Goal: Check status: Check status

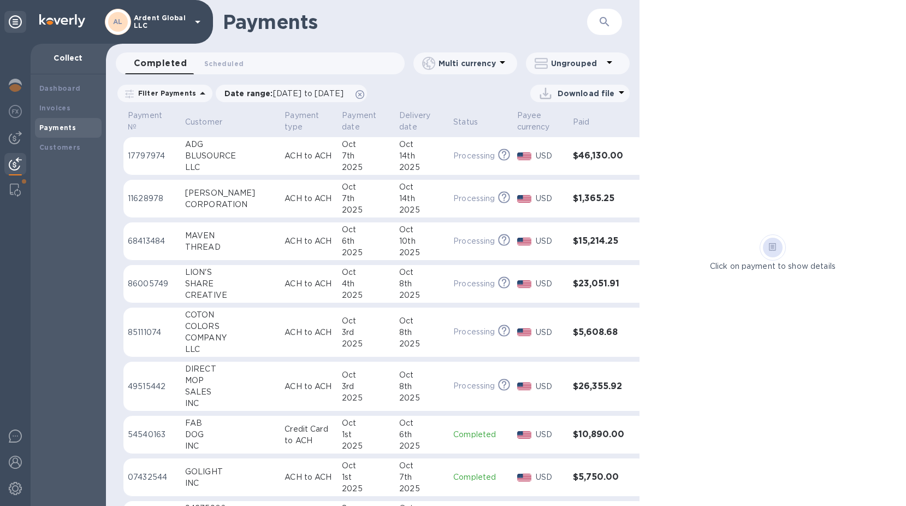
click at [363, 154] on td "[DATE]" at bounding box center [365, 156] width 57 height 38
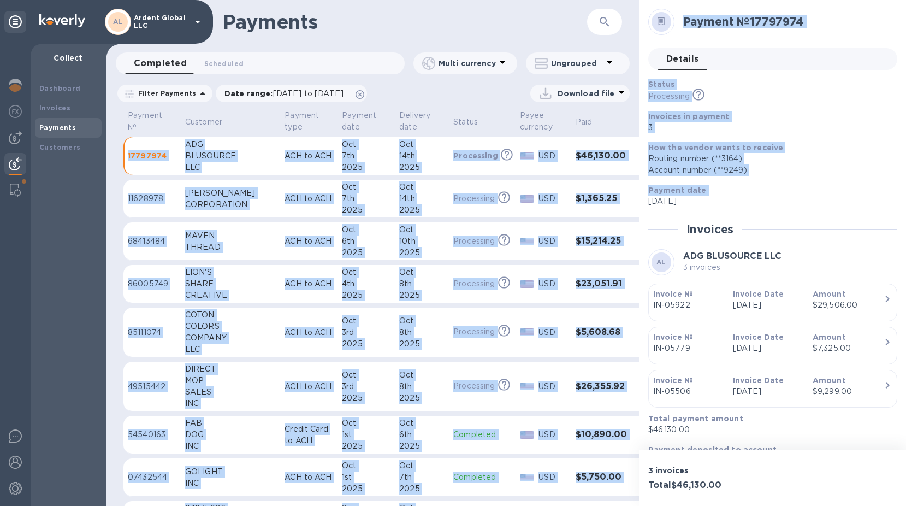
drag, startPoint x: 639, startPoint y: 216, endPoint x: 634, endPoint y: 245, distance: 29.3
click at [634, 245] on div "Payments ​ Completed 0 Scheduled 0 Multi currency Ungrouped Filter Payments Dat…" at bounding box center [506, 253] width 800 height 506
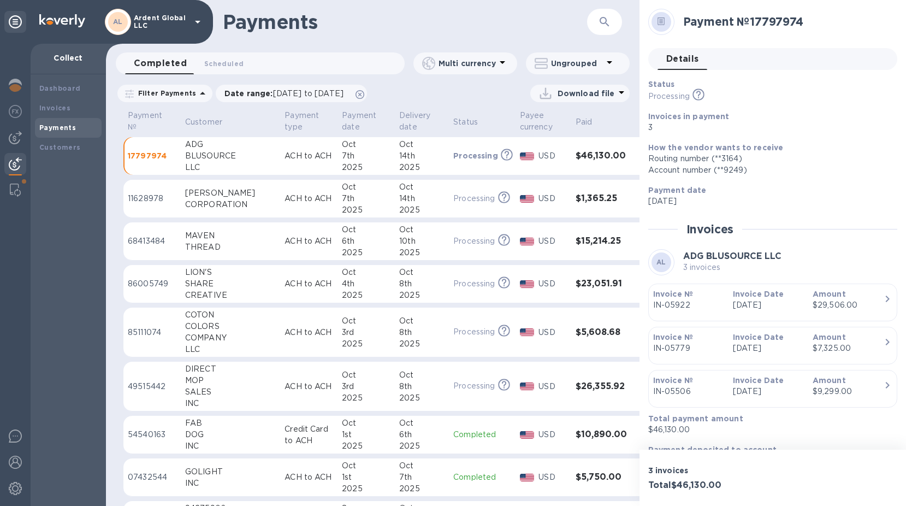
click at [634, 245] on div "Payment № Customer Payment type Payment date Delivery date Status Payee currenc…" at bounding box center [372, 306] width 533 height 397
click at [342, 181] on div "Oct" at bounding box center [366, 186] width 49 height 11
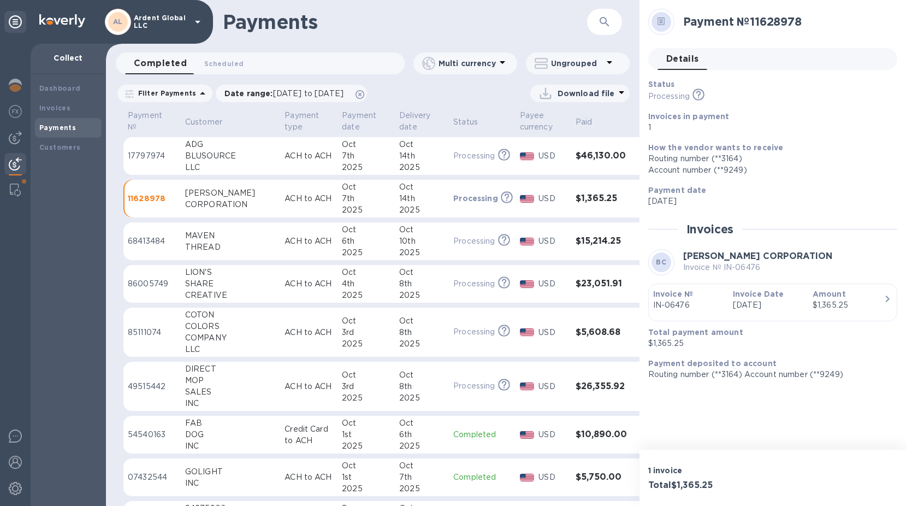
click at [297, 236] on p "ACH to ACH" at bounding box center [308, 240] width 49 height 11
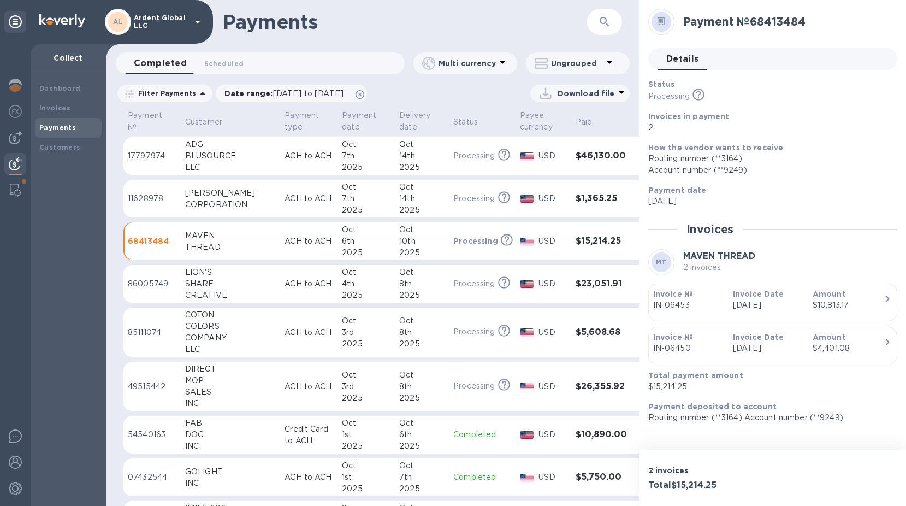
click at [337, 180] on td "[DATE]" at bounding box center [365, 199] width 57 height 38
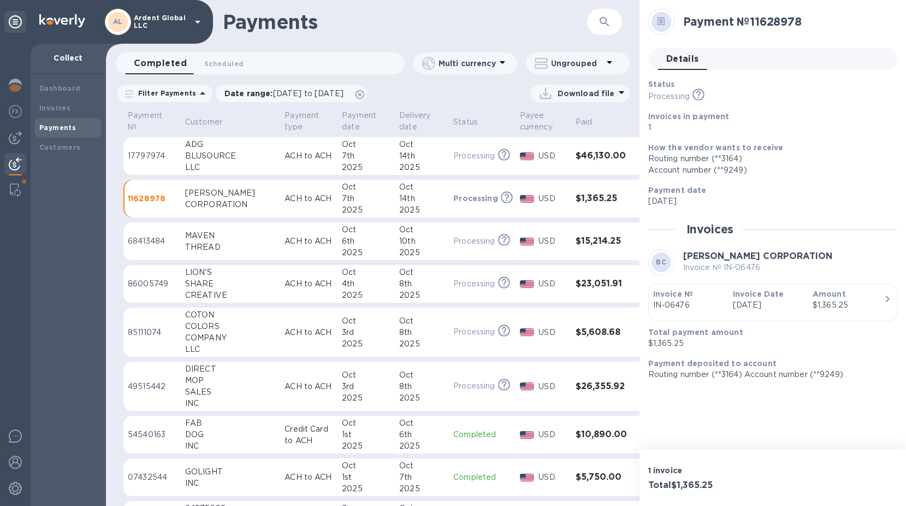
click at [293, 155] on p "ACH to ACH" at bounding box center [308, 155] width 49 height 11
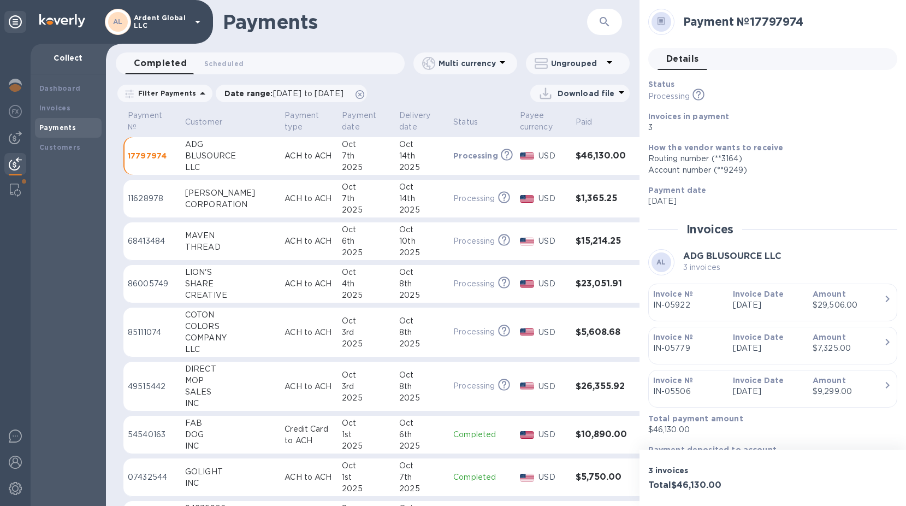
click at [342, 207] on div "2025" at bounding box center [366, 209] width 49 height 11
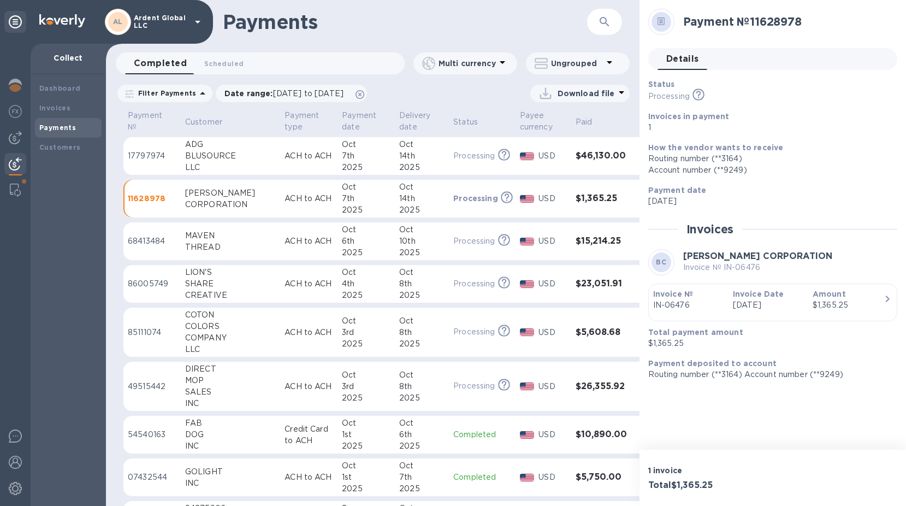
click at [342, 231] on div "Oct" at bounding box center [366, 229] width 49 height 11
